Goal: Information Seeking & Learning: Learn about a topic

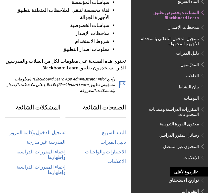
scroll to position [196, 0]
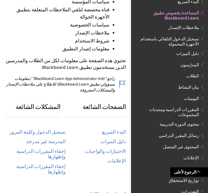
click at [196, 75] on span "الطلاب" at bounding box center [192, 75] width 13 height 7
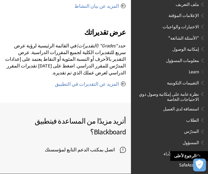
scroll to position [263, 0]
click at [195, 44] on span "إمكانية الوصول" at bounding box center [186, 47] width 27 height 7
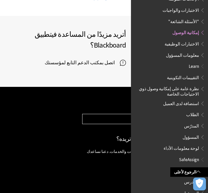
scroll to position [502, 0]
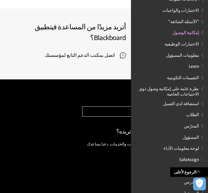
click at [194, 51] on span "معلومات المسؤول" at bounding box center [182, 54] width 33 height 7
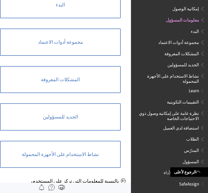
scroll to position [154, 0]
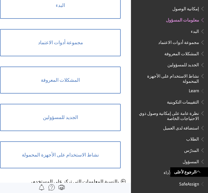
click at [101, 80] on link "المشكلات المعروفة" at bounding box center [60, 80] width 121 height 27
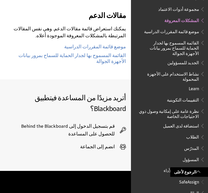
scroll to position [983, 0]
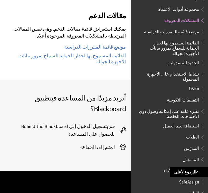
click at [114, 123] on span "قم بتسجيل الدخول إلى Behind the Blackboard للحصول على المساعدة" at bounding box center [62, 130] width 115 height 15
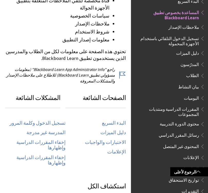
scroll to position [205, 0]
click at [56, 120] on link "تسجيل الدخول وكلمة المرور" at bounding box center [38, 123] width 56 height 6
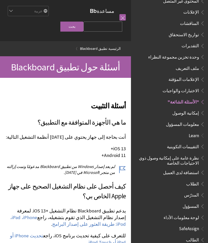
click at [106, 29] on input "Search Query" at bounding box center [103, 27] width 39 height 10
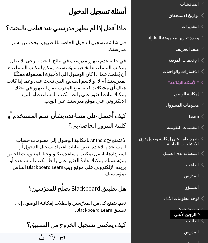
scroll to position [266, 0]
